Goal: Task Accomplishment & Management: Manage account settings

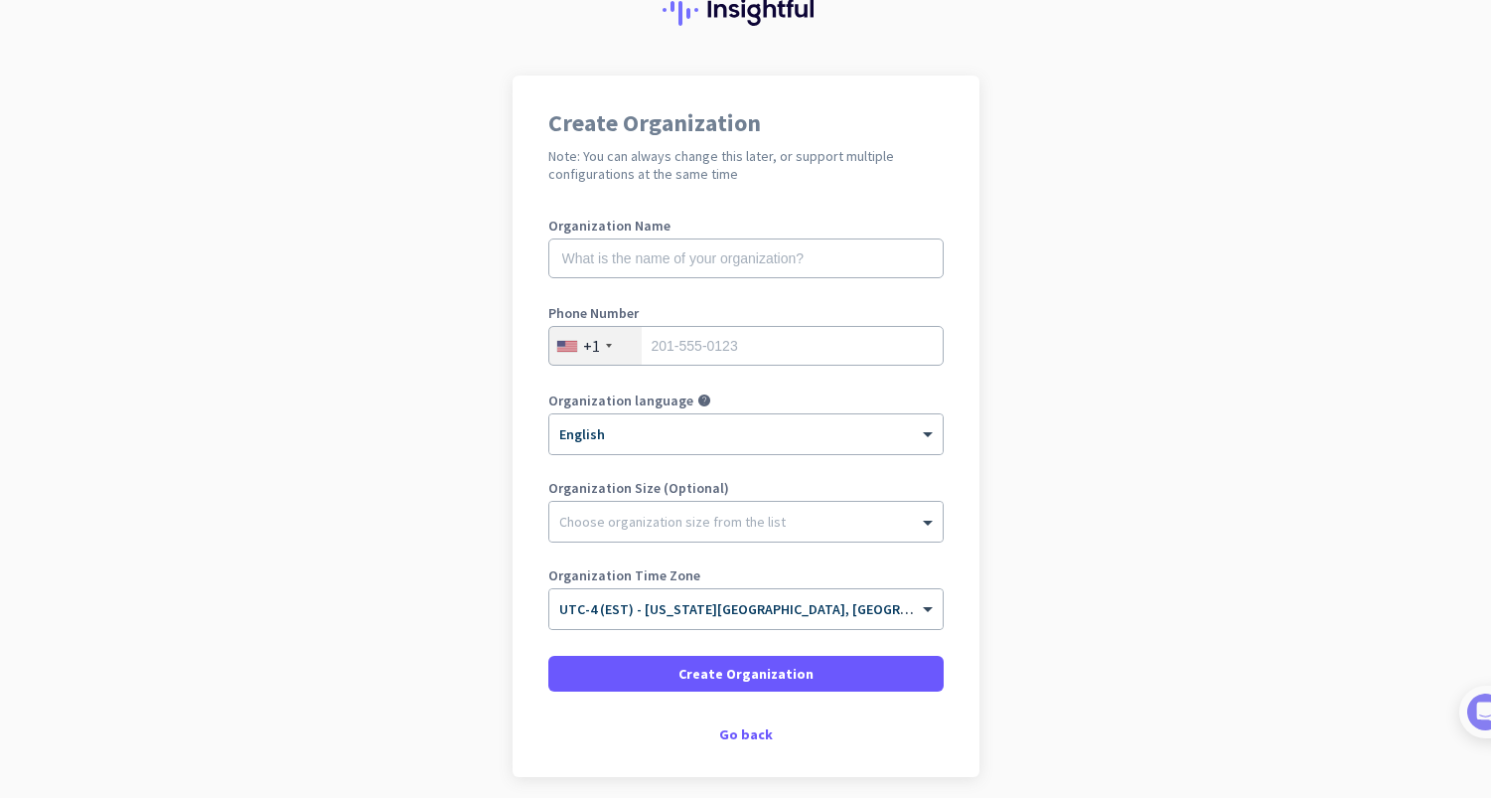
scroll to position [87, 0]
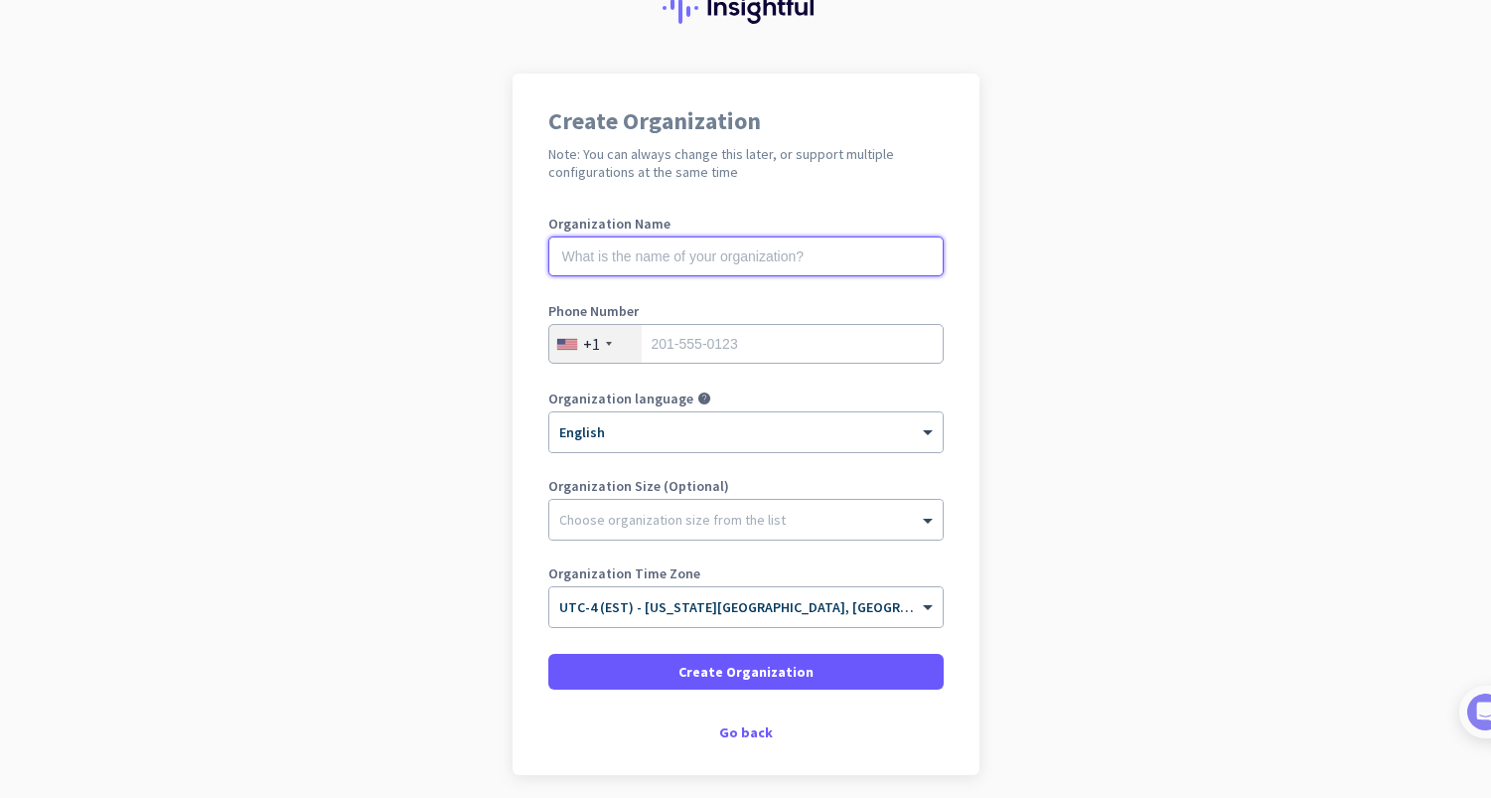
click at [691, 259] on input "text" at bounding box center [745, 256] width 395 height 40
type input "Mercor"
type input "2036682825"
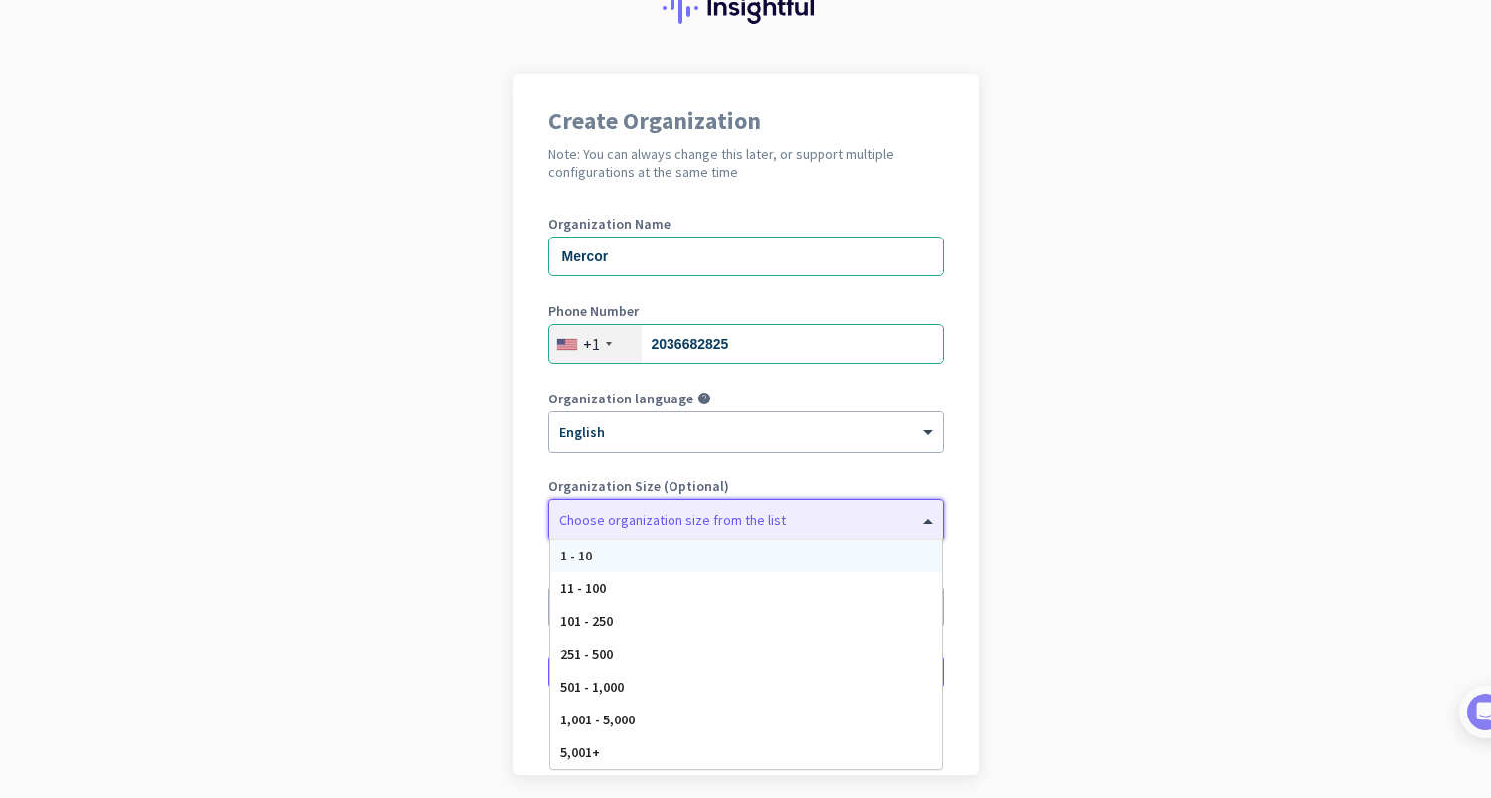
click at [636, 532] on div "Choose organization size from the list" at bounding box center [745, 520] width 393 height 40
click at [638, 684] on div "501 - 1,000" at bounding box center [745, 686] width 391 height 33
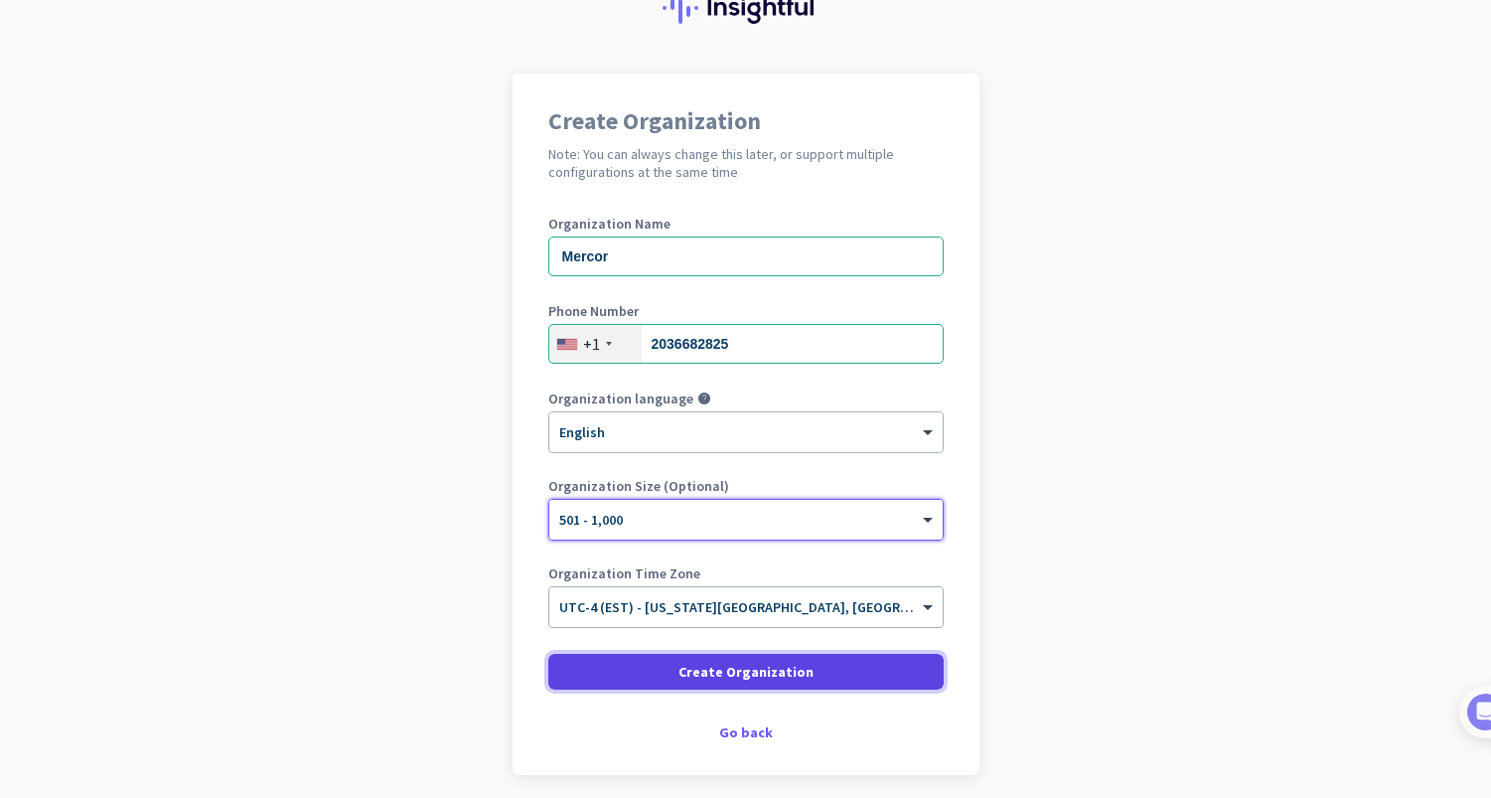
click at [762, 674] on span "Create Organization" at bounding box center [745, 671] width 135 height 20
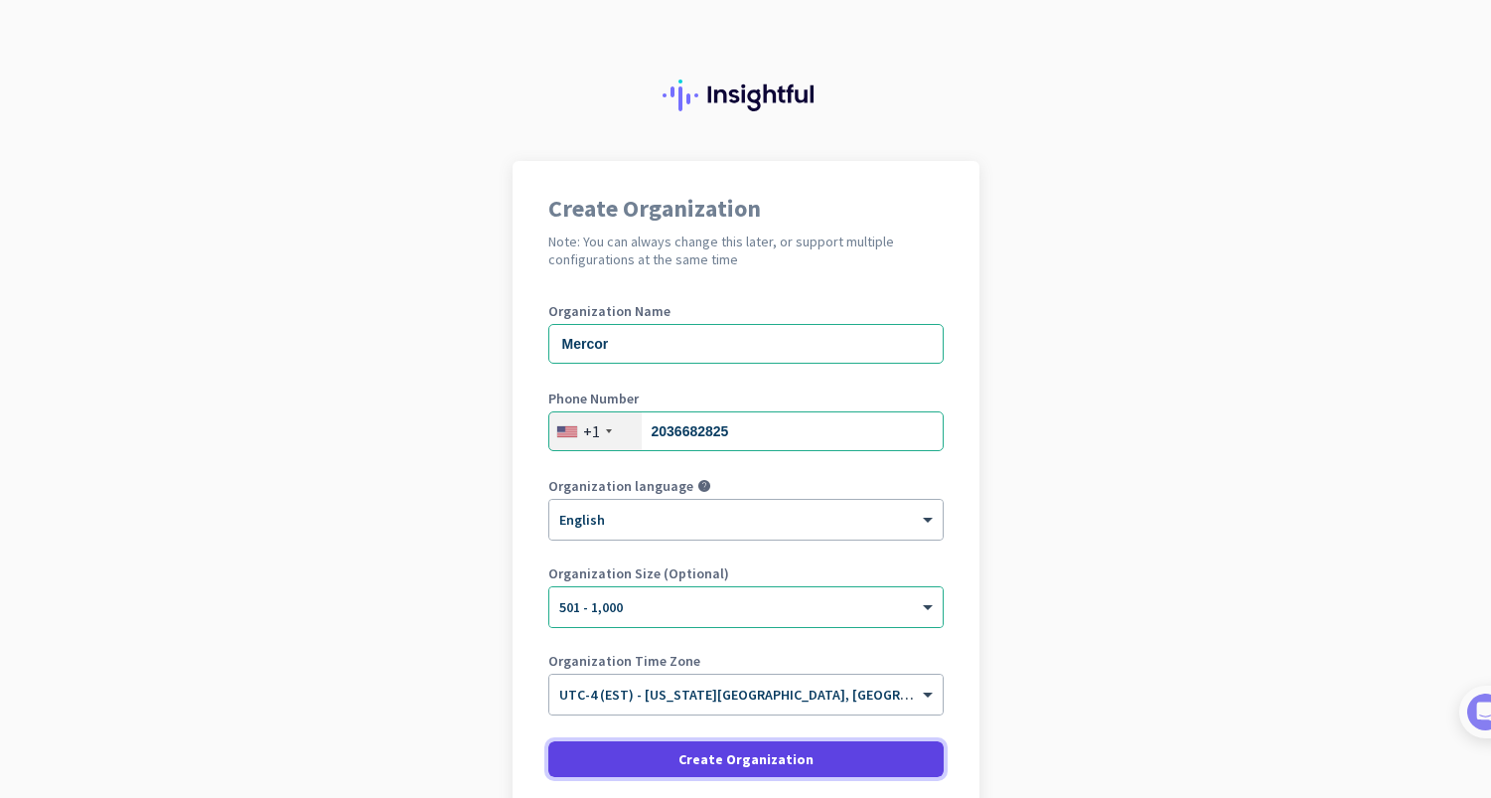
scroll to position [164, 0]
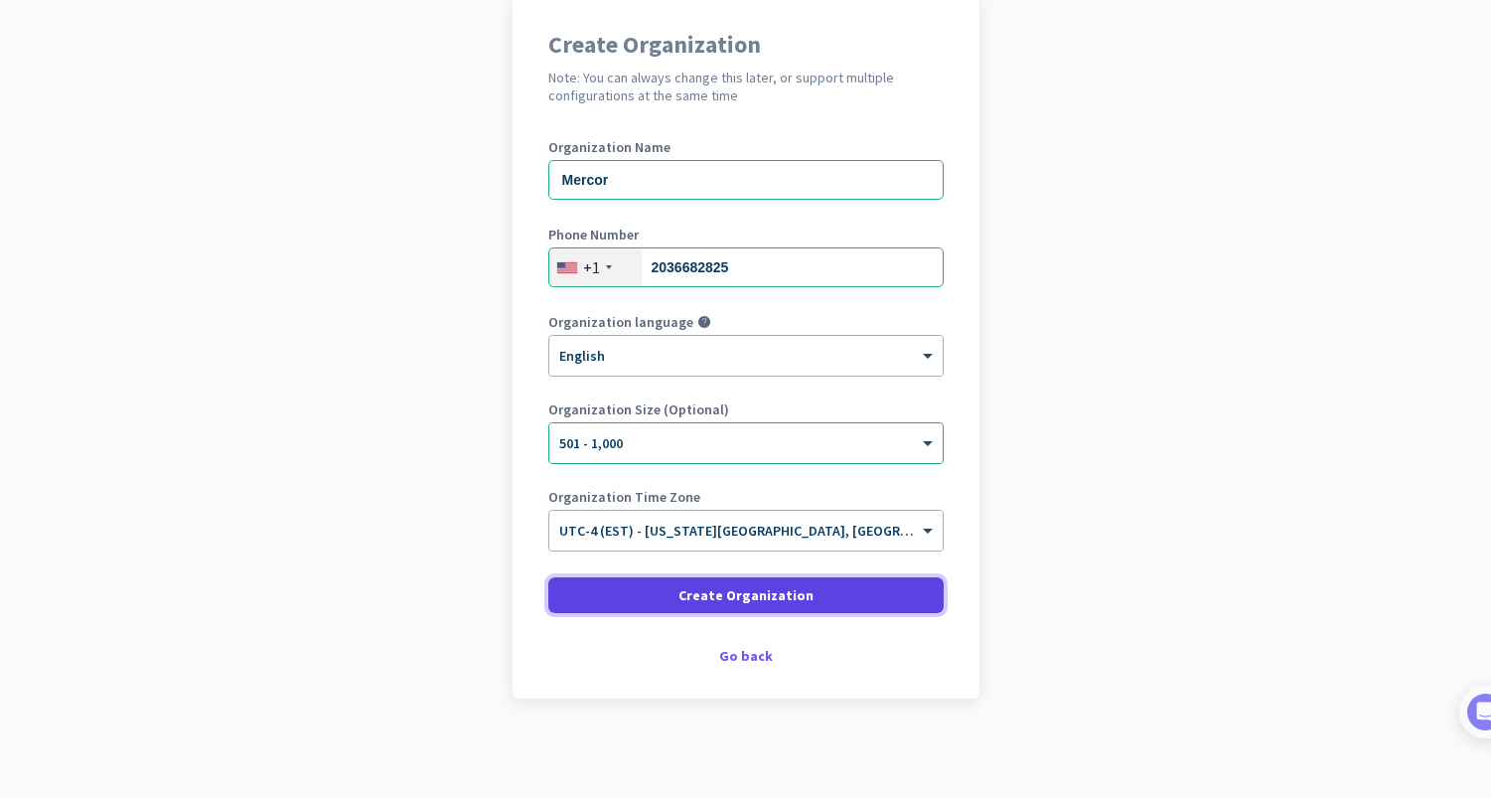
click at [765, 608] on span at bounding box center [745, 595] width 395 height 48
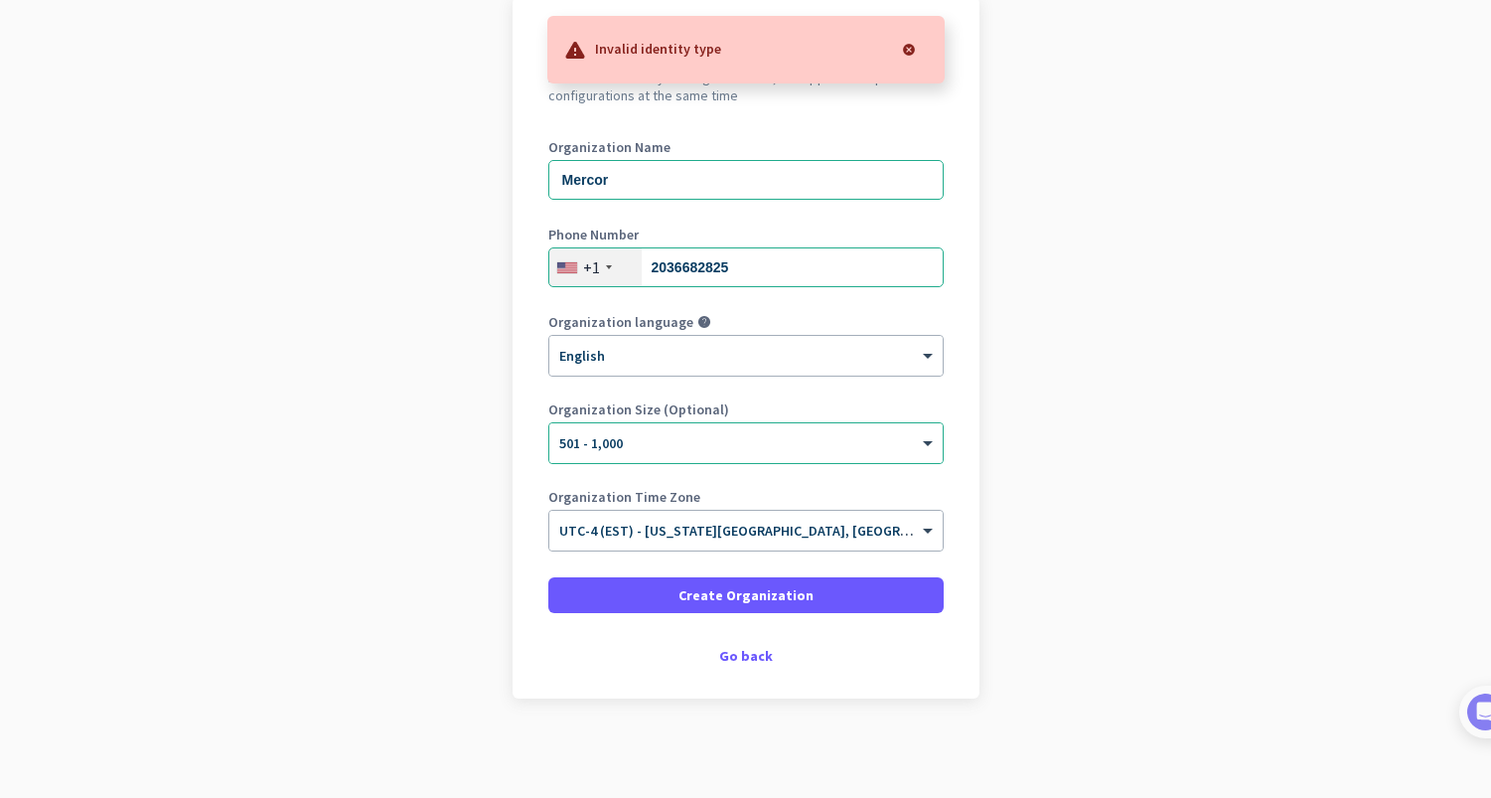
click at [904, 56] on div at bounding box center [909, 50] width 40 height 40
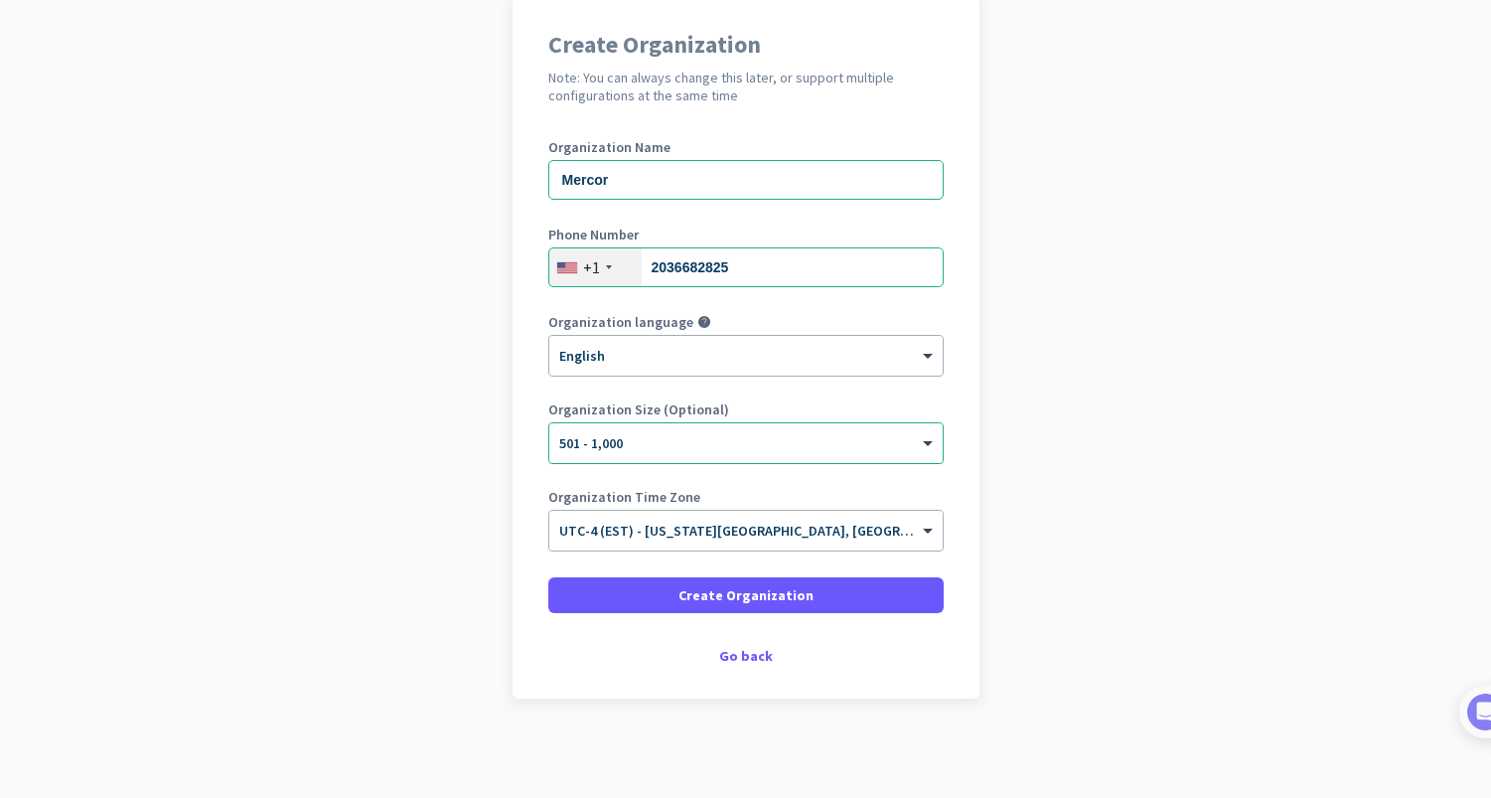
click at [744, 452] on div "× 501 - 1,000" at bounding box center [745, 443] width 393 height 40
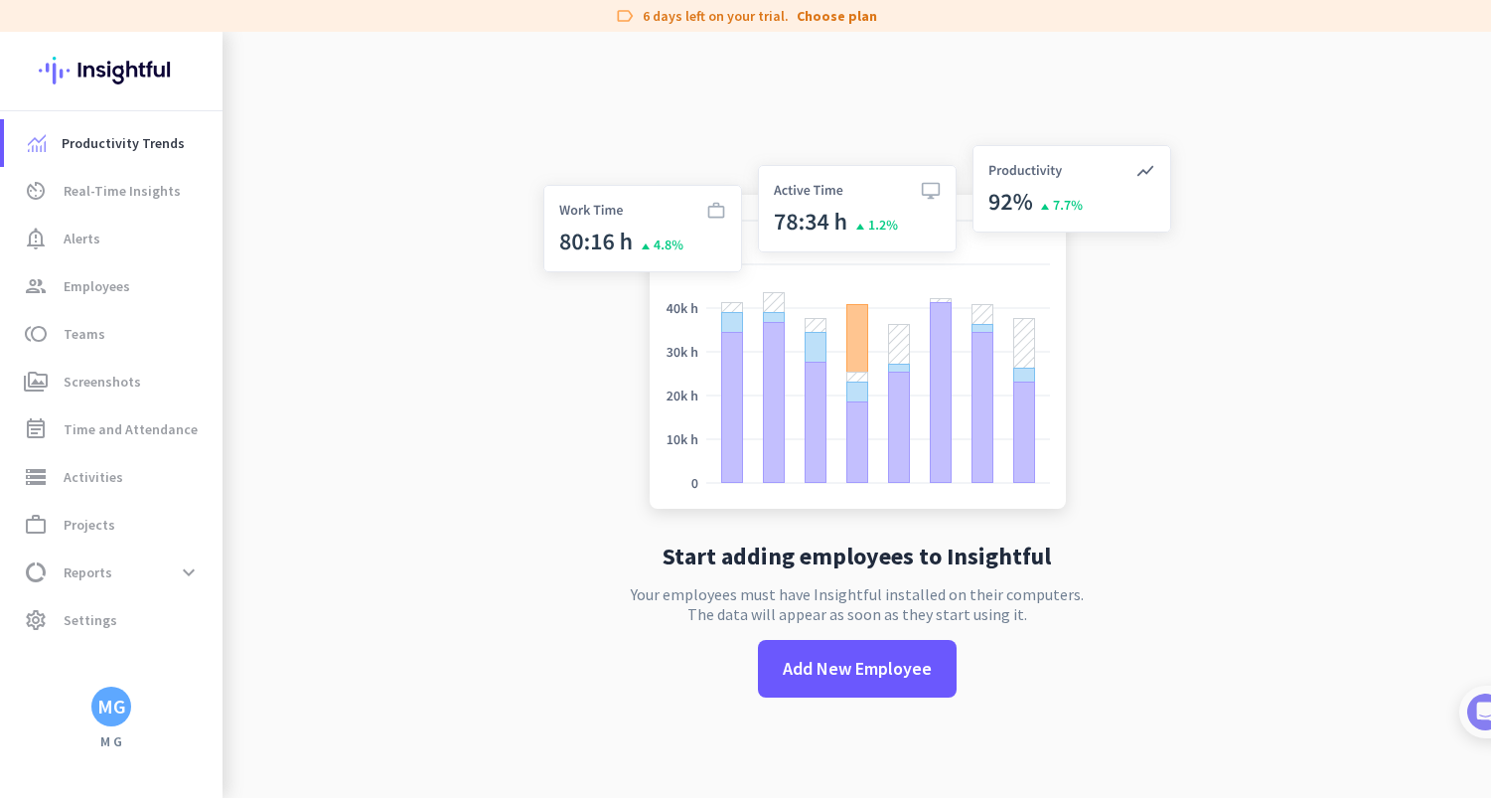
click at [509, 383] on app-no-employees "Start adding employees to Insightful Your employees must have Insightful instal…" at bounding box center [856, 431] width 1268 height 798
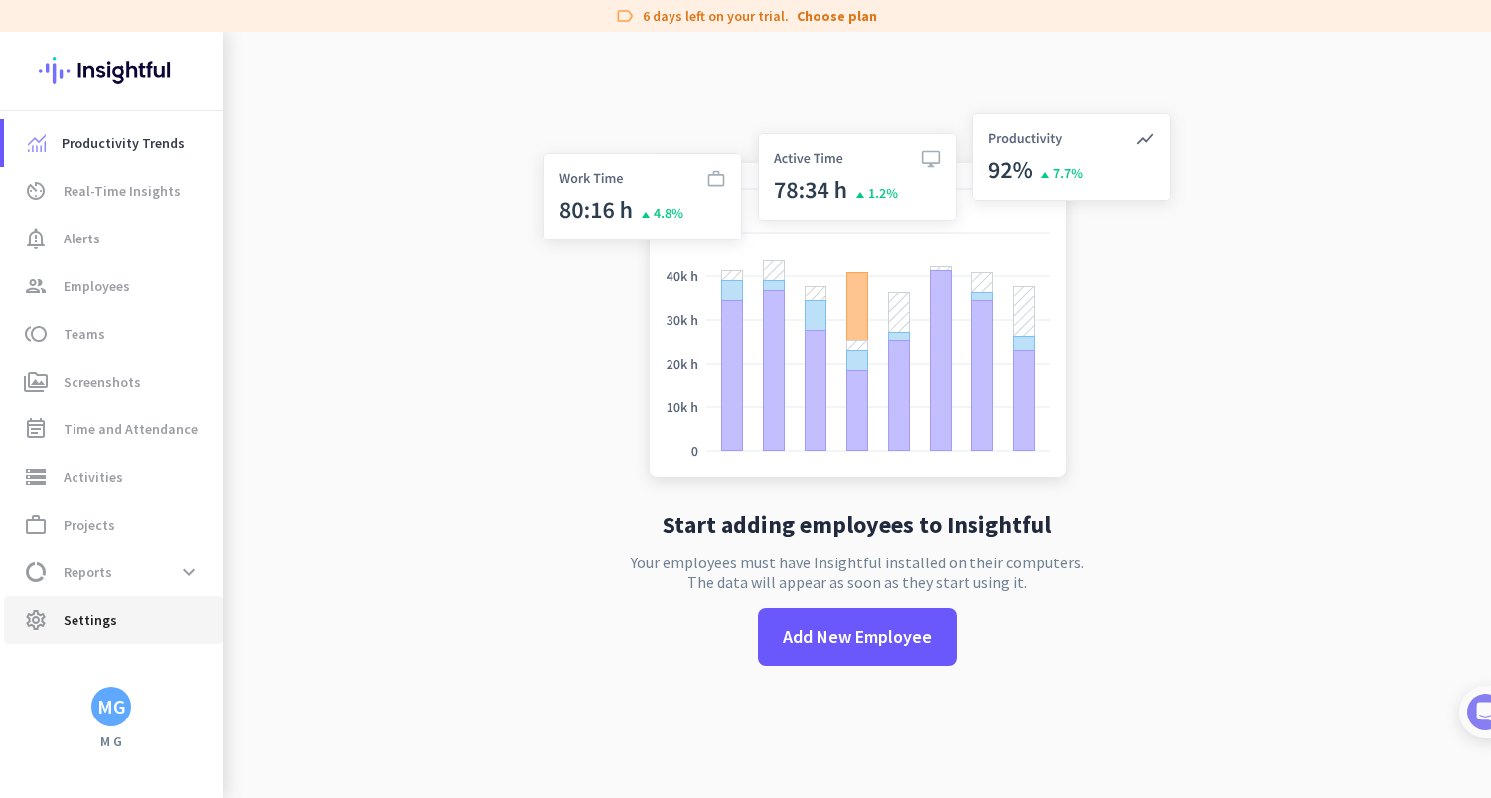
click at [116, 628] on span "settings Settings" at bounding box center [113, 620] width 187 height 24
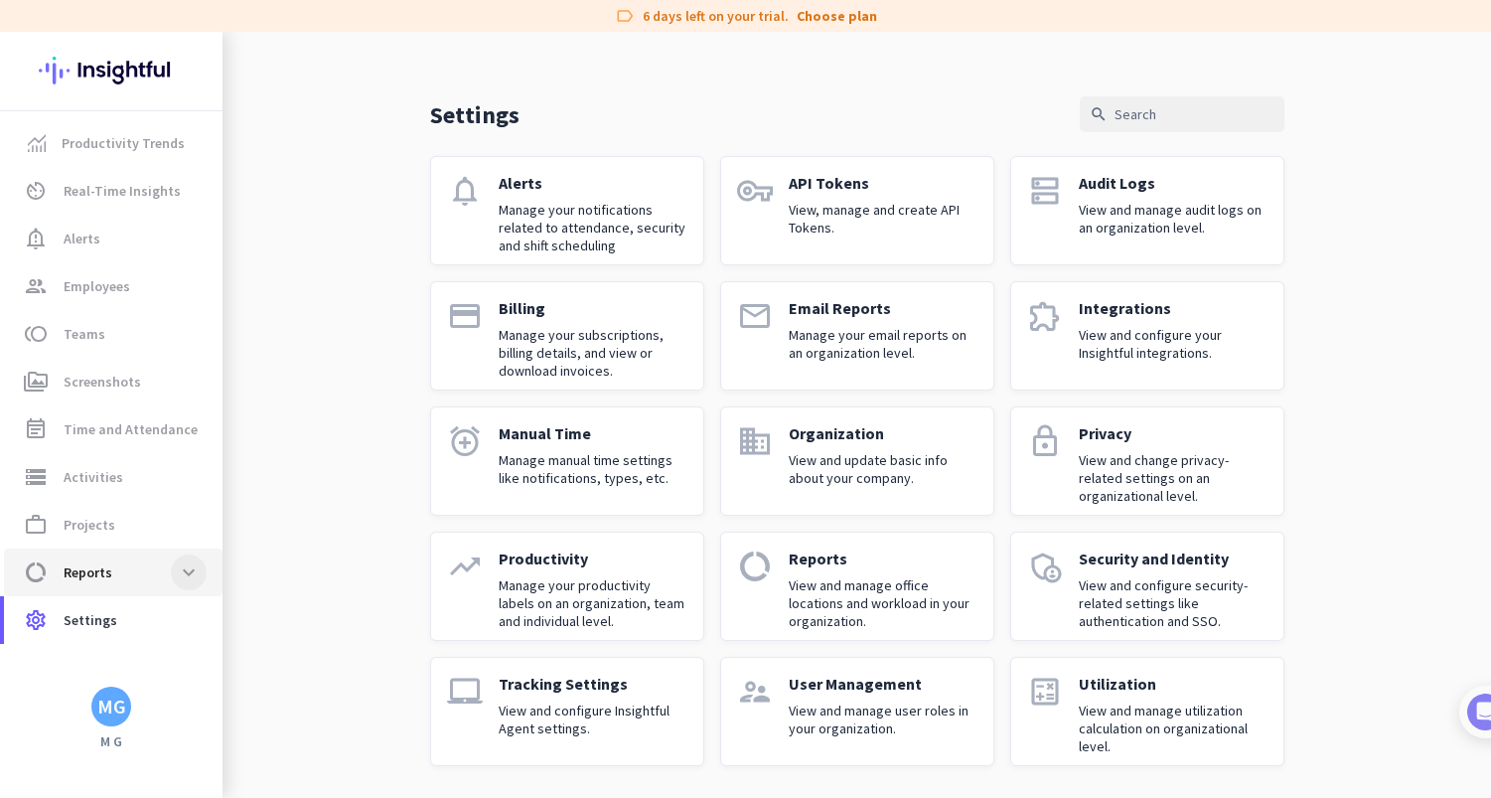
click at [204, 569] on span at bounding box center [189, 572] width 36 height 36
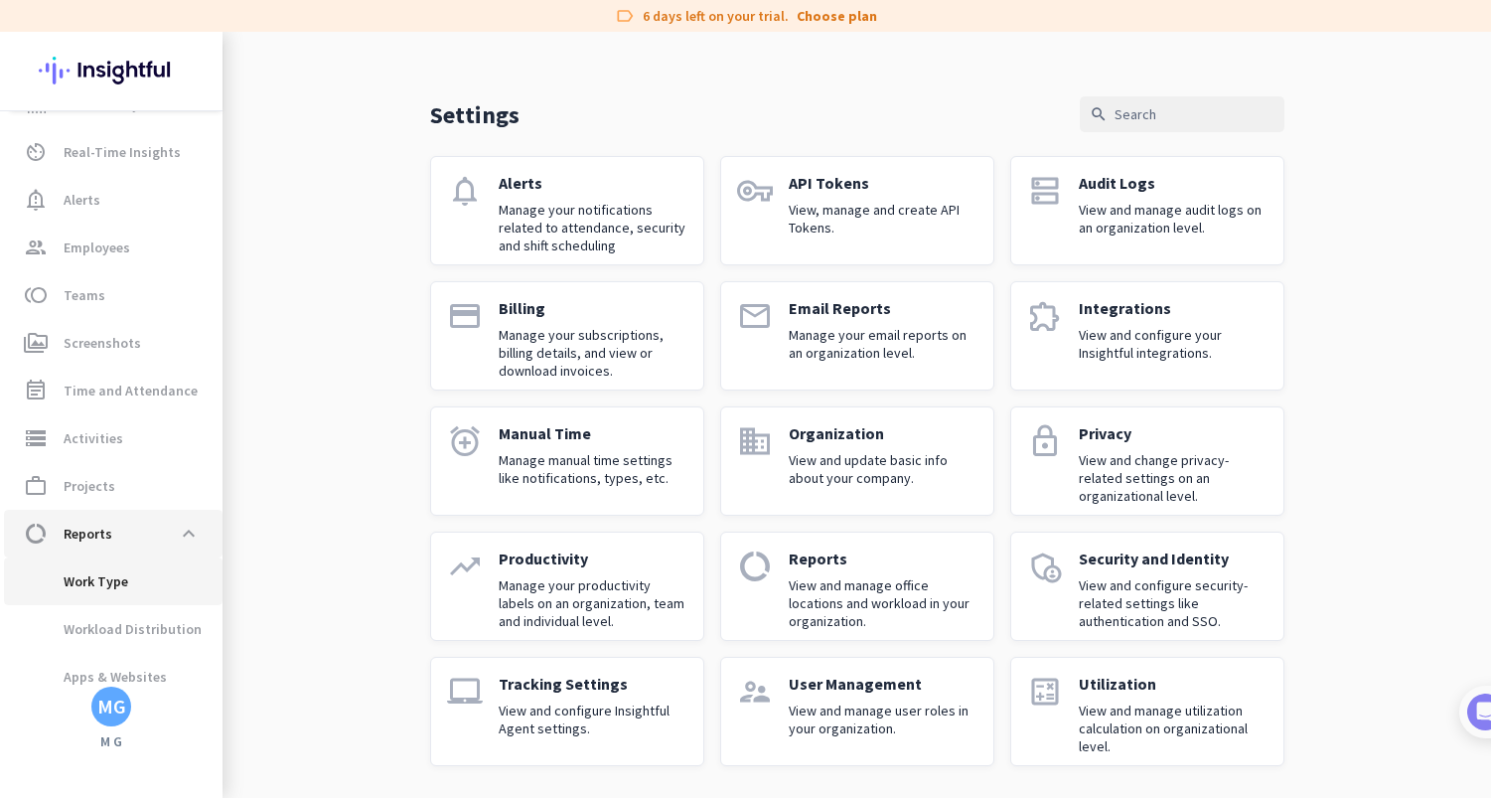
scroll to position [44, 0]
click at [203, 568] on span "Work Type" at bounding box center [113, 576] width 187 height 48
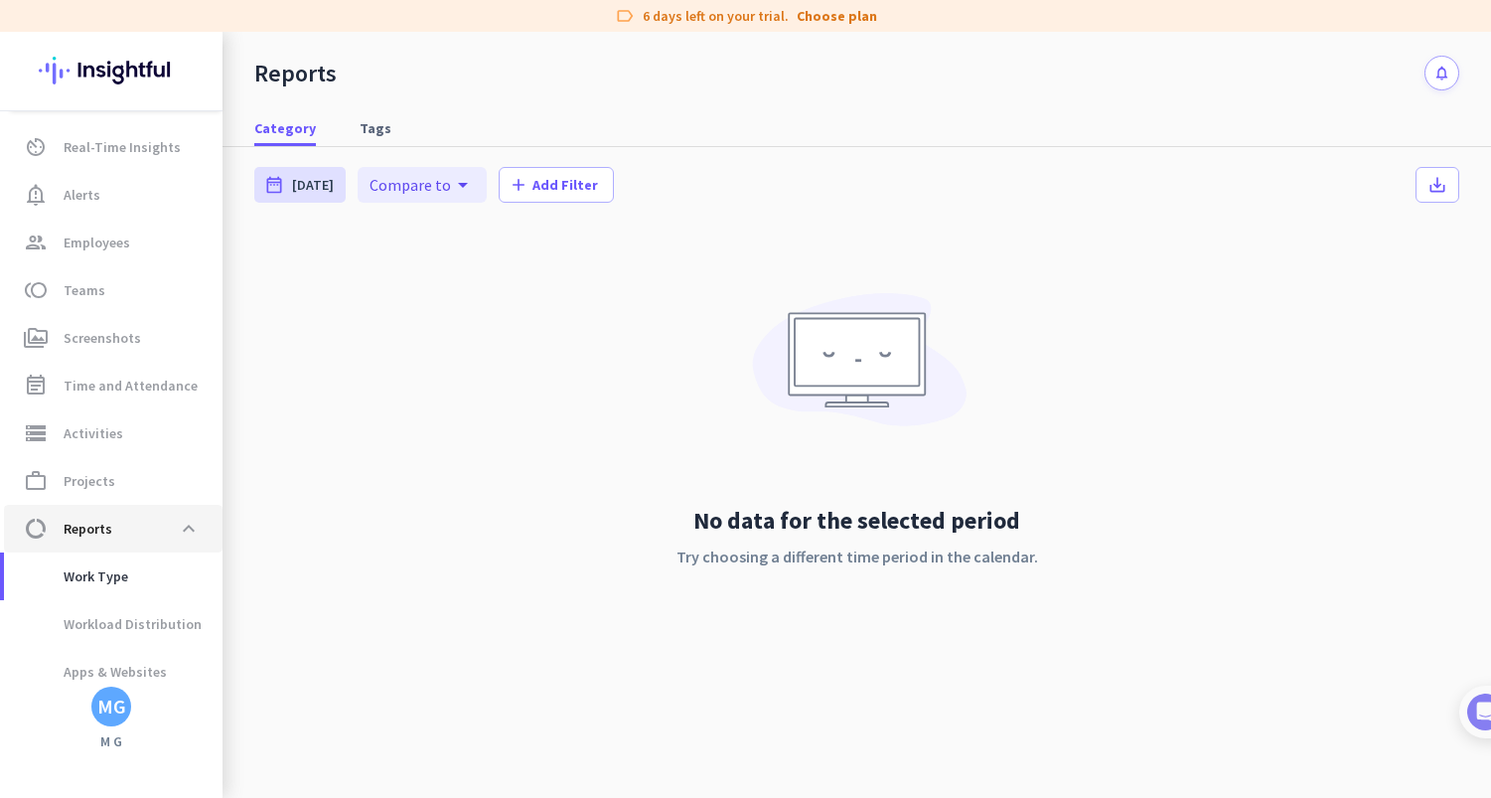
click at [185, 549] on link "data_usage Reports expand_less" at bounding box center [113, 529] width 219 height 48
click at [185, 537] on span at bounding box center [189, 529] width 36 height 36
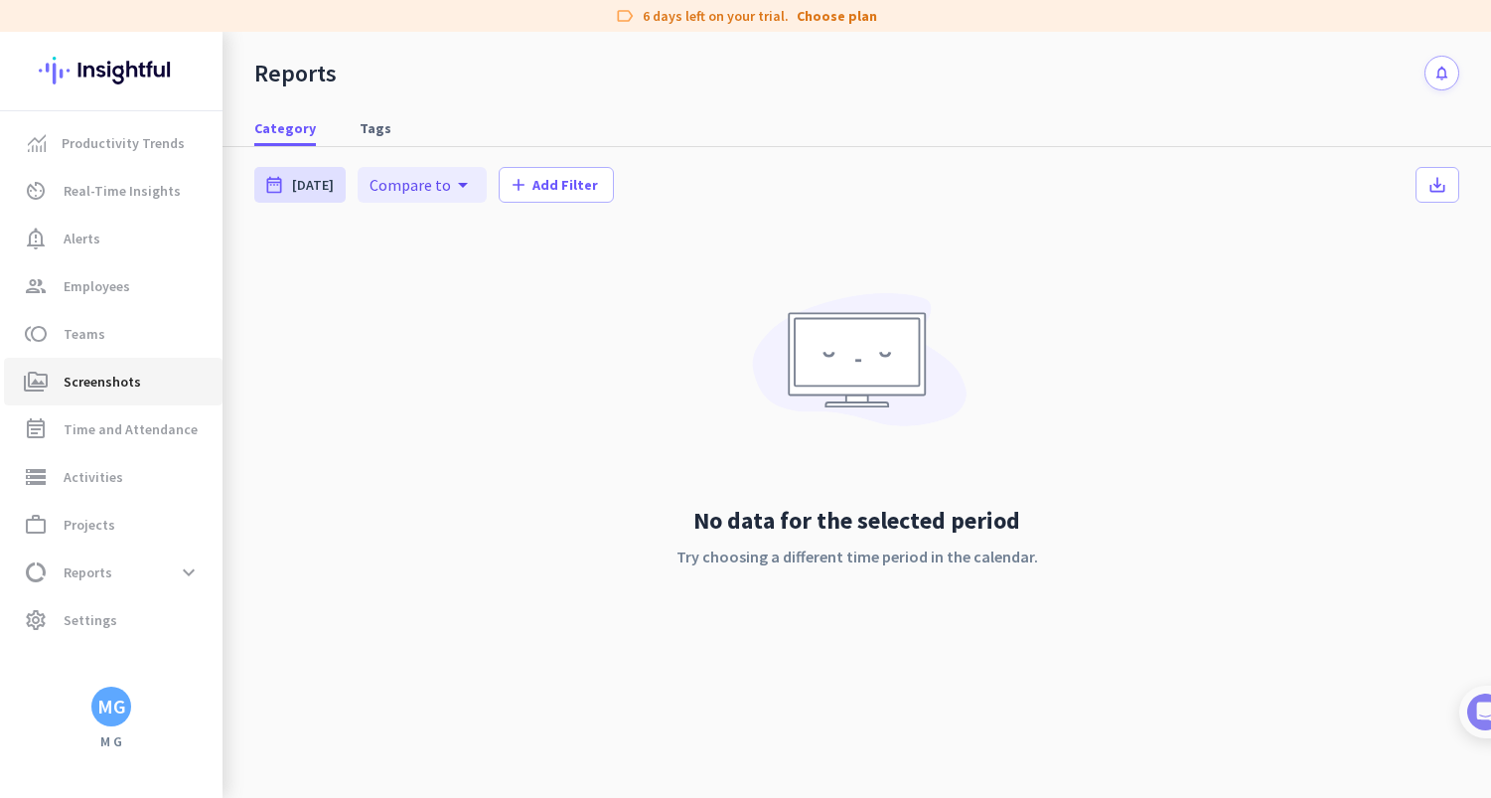
click at [94, 377] on span "Screenshots" at bounding box center [102, 381] width 77 height 24
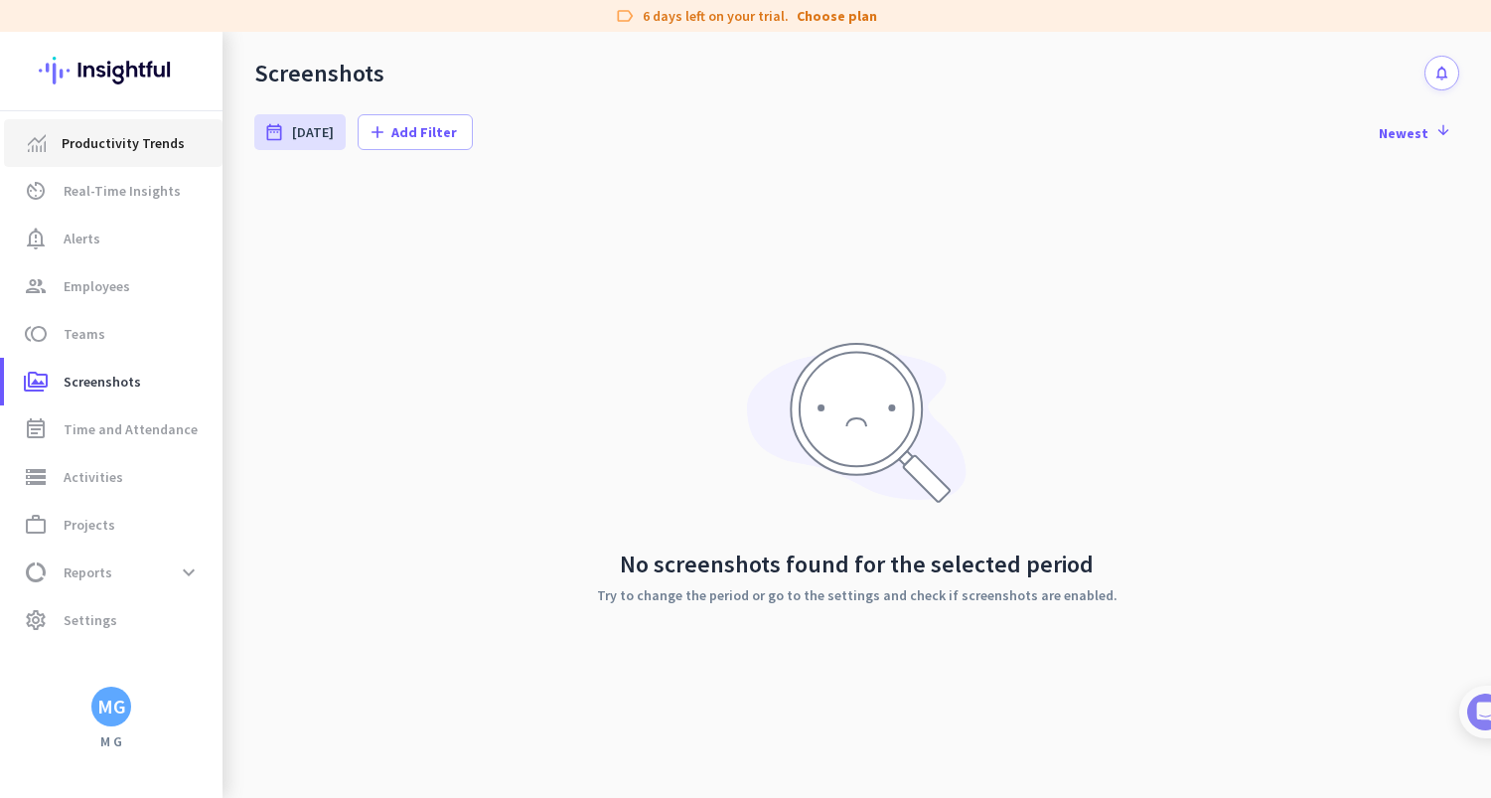
click at [68, 133] on span "Productivity Trends" at bounding box center [123, 143] width 123 height 24
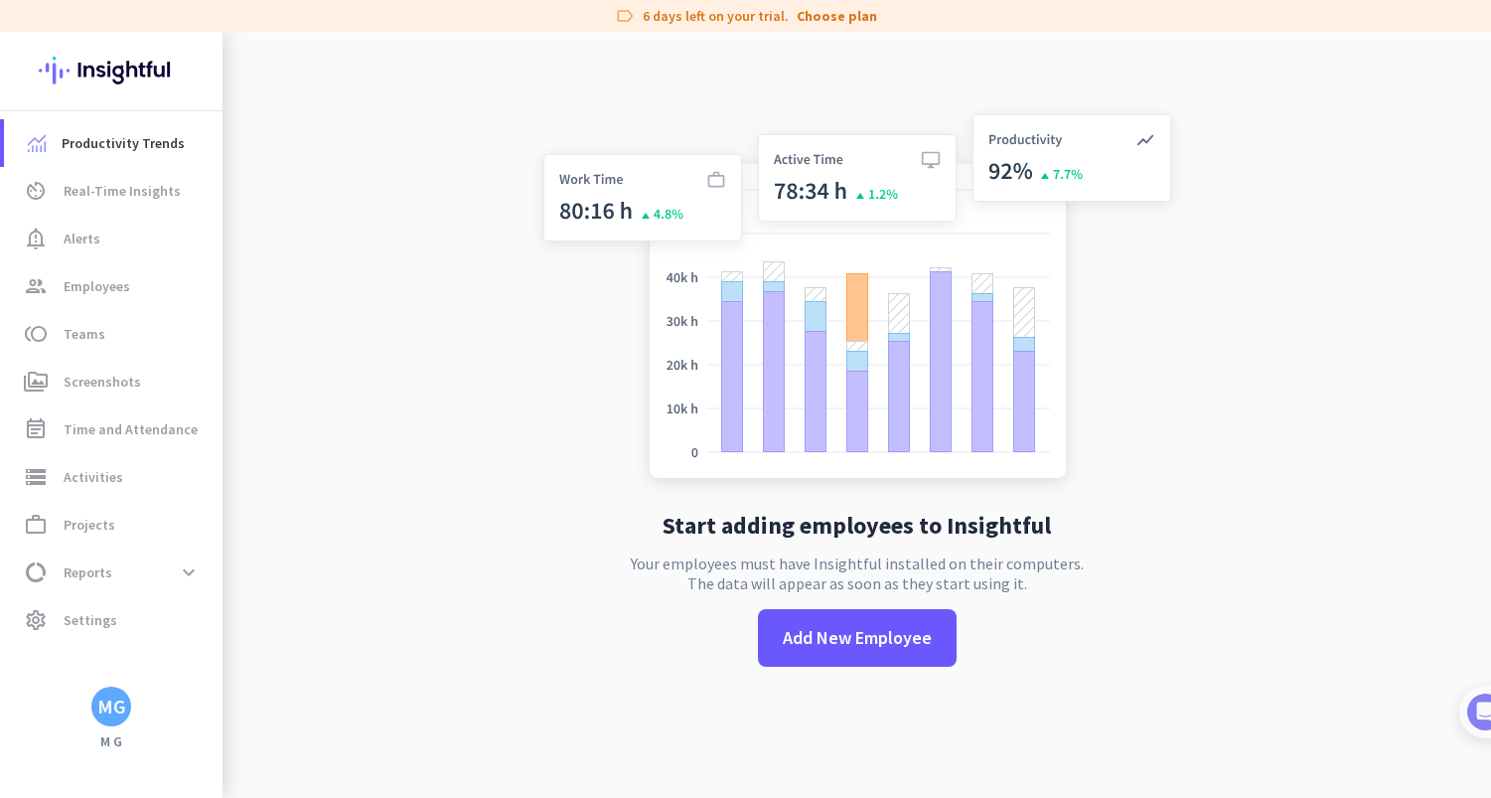
click at [112, 91] on img at bounding box center [111, 70] width 145 height 77
click at [136, 631] on span "settings Settings" at bounding box center [113, 620] width 187 height 24
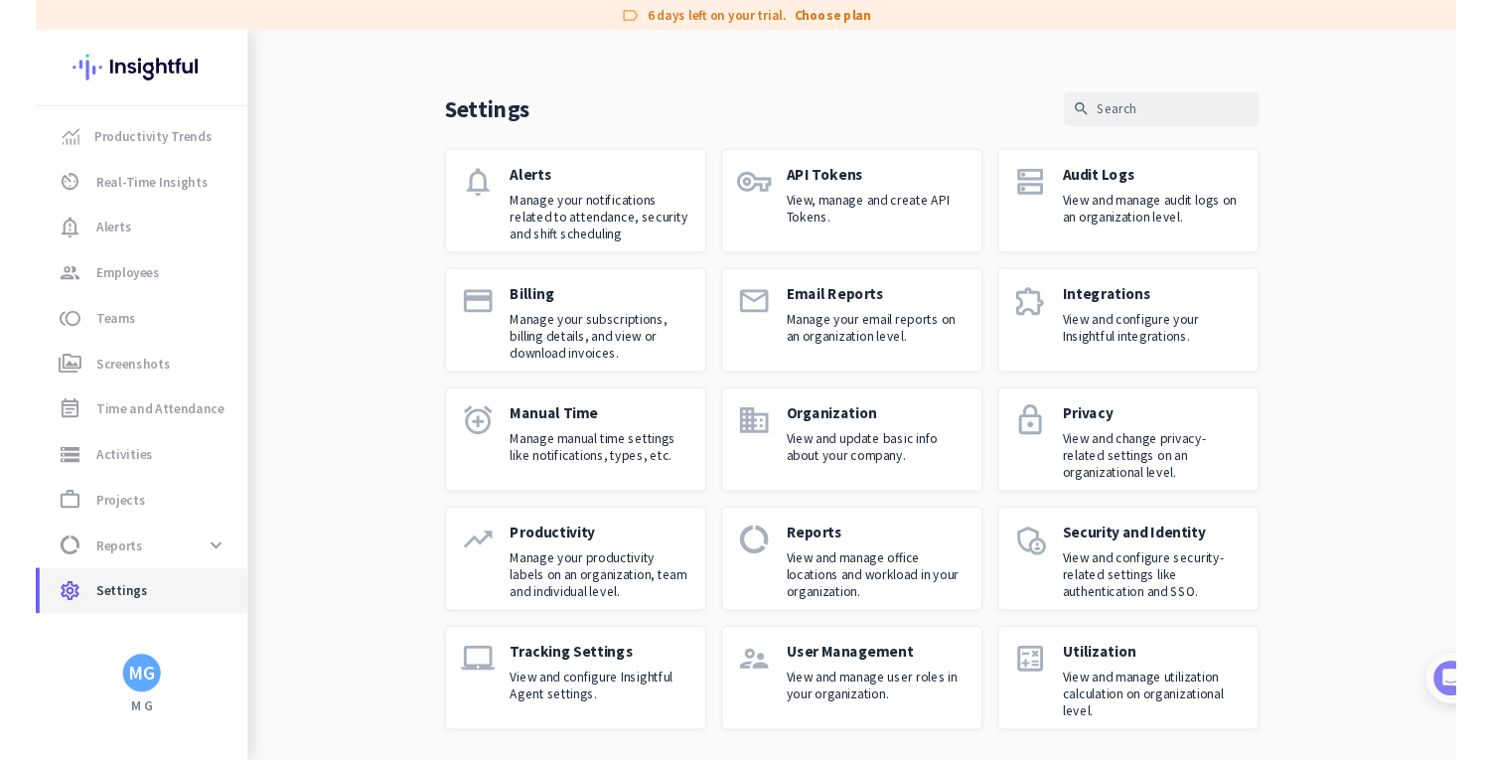
scroll to position [31, 0]
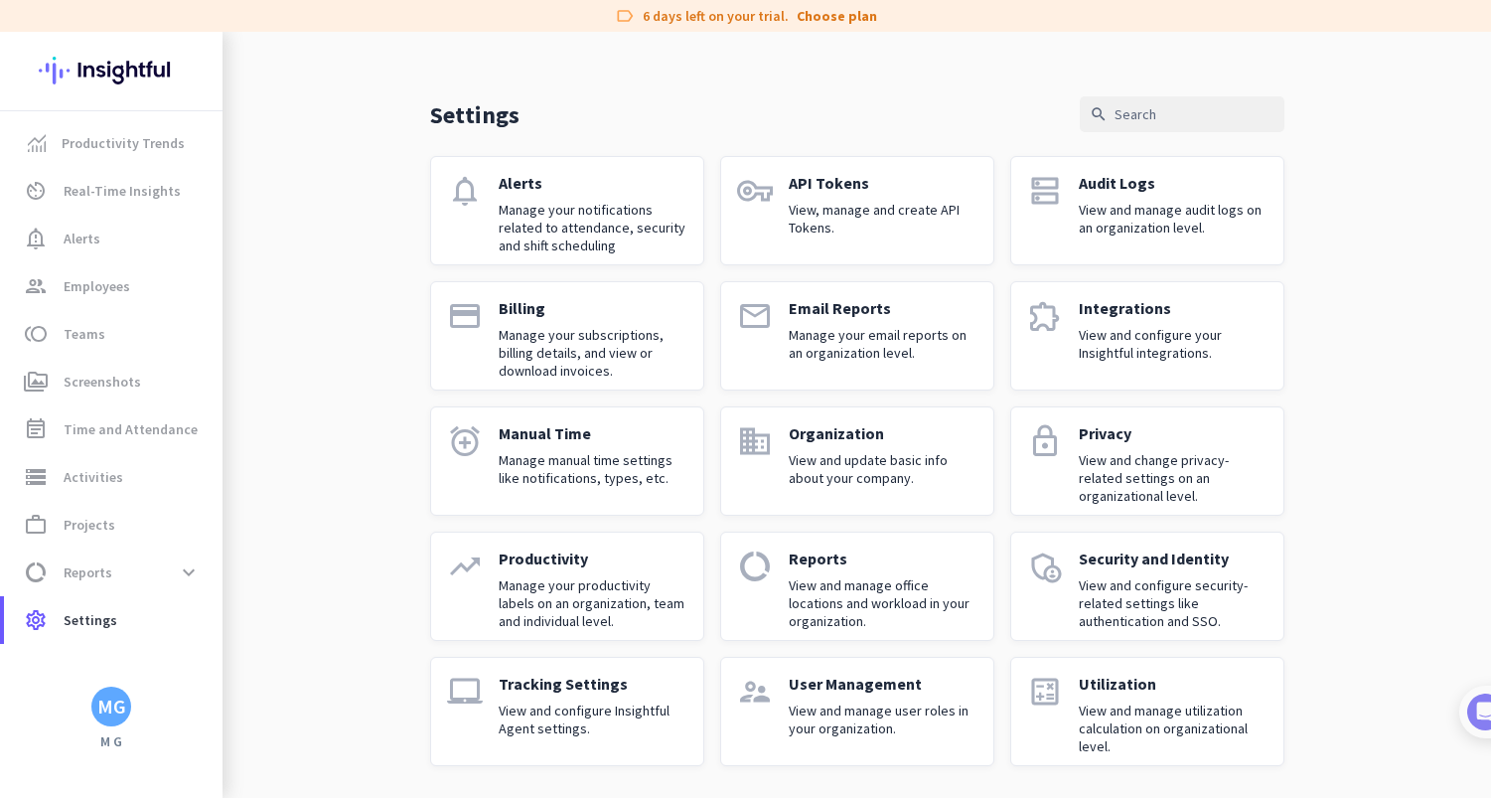
click at [385, 466] on div "Settings search notifications Alerts Manage your notifications related to atten…" at bounding box center [856, 399] width 1268 height 797
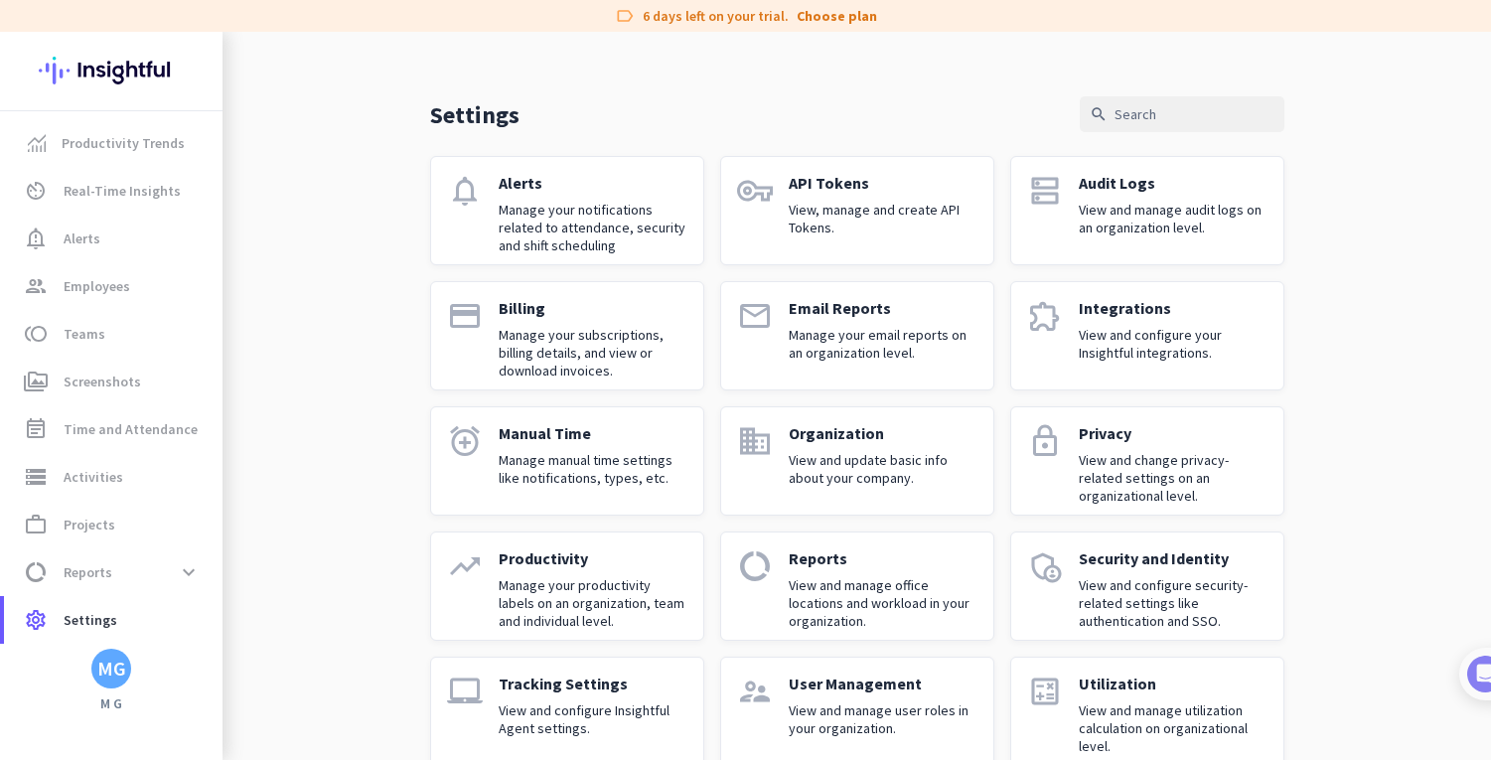
click at [120, 699] on h3 "M G" at bounding box center [111, 703] width 222 height 18
click at [110, 665] on div "MG" at bounding box center [111, 668] width 29 height 20
click at [160, 636] on span "Sign out" at bounding box center [217, 631] width 120 height 18
